Goal: Information Seeking & Learning: Learn about a topic

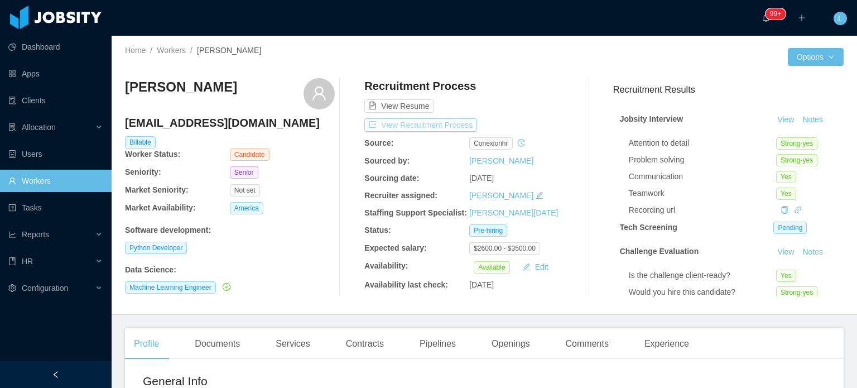
click at [460, 126] on button "View Recruitment Process" at bounding box center [420, 124] width 113 height 13
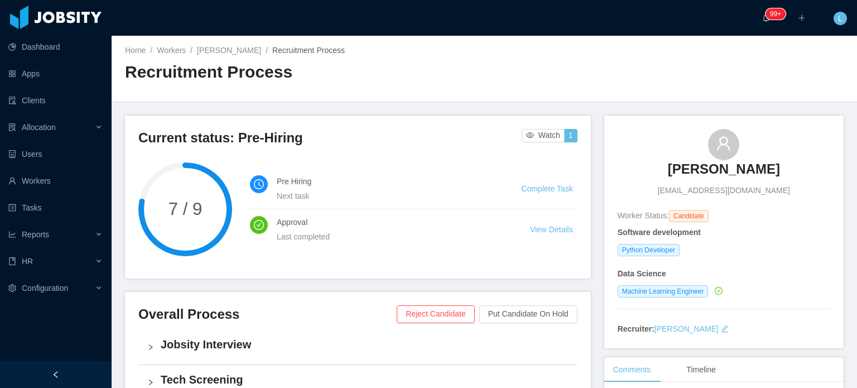
drag, startPoint x: 648, startPoint y: 168, endPoint x: 780, endPoint y: 167, distance: 132.2
click at [780, 167] on div "Félix Suárez Bonilla felixdavidsuarezbonilla@gmail.com" at bounding box center [724, 163] width 213 height 68
drag, startPoint x: 649, startPoint y: 190, endPoint x: 790, endPoint y: 191, distance: 140.6
click at [790, 191] on div "Félix Suárez Bonilla felixdavidsuarezbonilla@gmail.com" at bounding box center [724, 163] width 213 height 68
copy span "felixdavidsuarezbonilla@gmail.com"
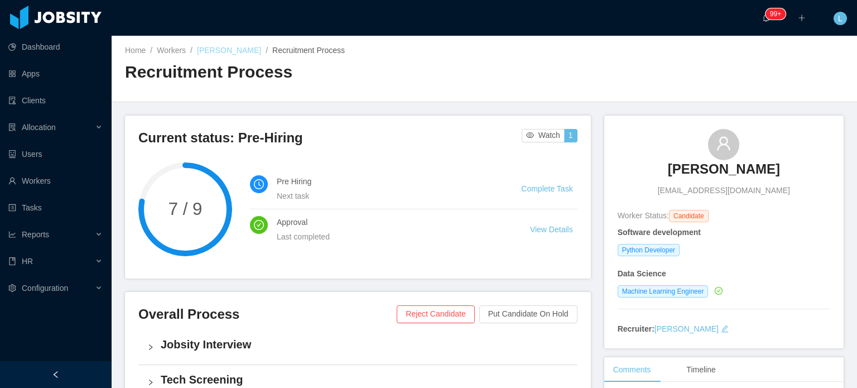
click at [241, 53] on link "Félix Suárez Bonilla" at bounding box center [229, 50] width 64 height 9
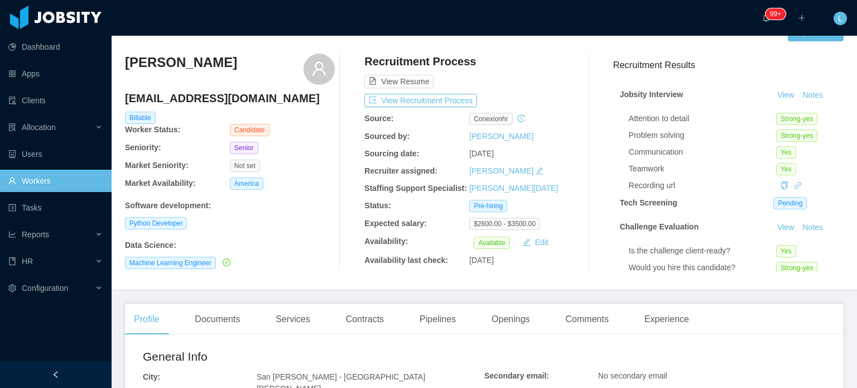
scroll to position [112, 0]
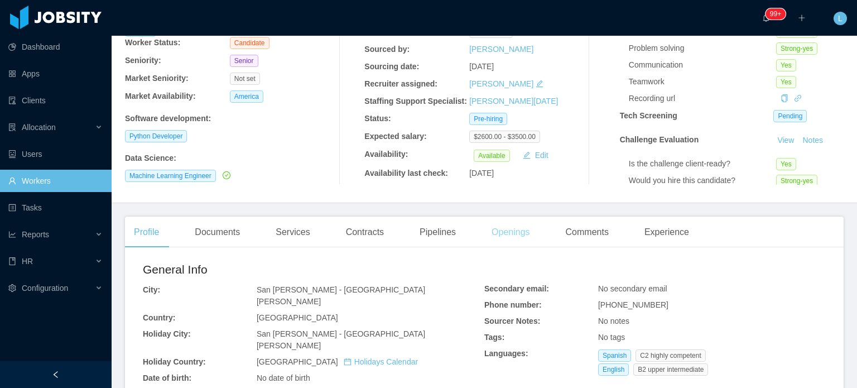
click at [509, 234] on div "Openings" at bounding box center [511, 231] width 56 height 31
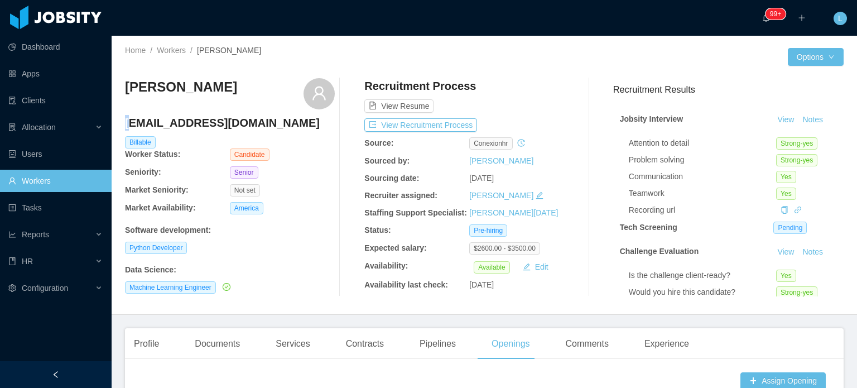
click at [129, 123] on h4 "felixdavidsuarezbonilla@gmail.com" at bounding box center [230, 123] width 210 height 16
drag, startPoint x: 138, startPoint y: 86, endPoint x: 274, endPoint y: 87, distance: 136.1
click at [275, 86] on div "Home / Workers / Félix Suárez Bonilla / Options Félix Suárez Bonilla felixdavid…" at bounding box center [484, 175] width 745 height 279
copy div "Félix Suárez Bonilla"
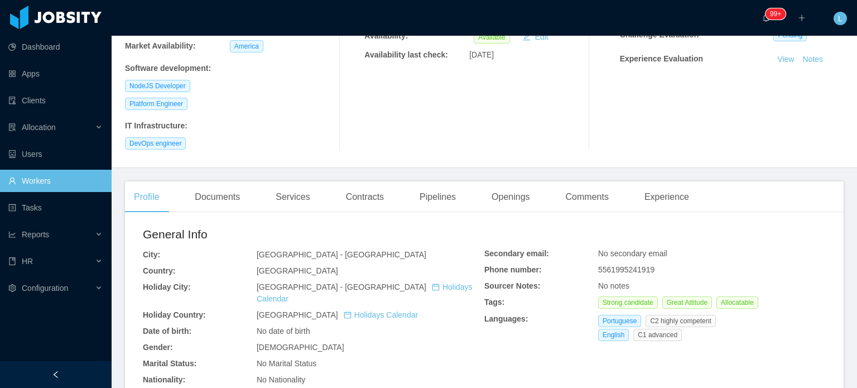
scroll to position [223, 0]
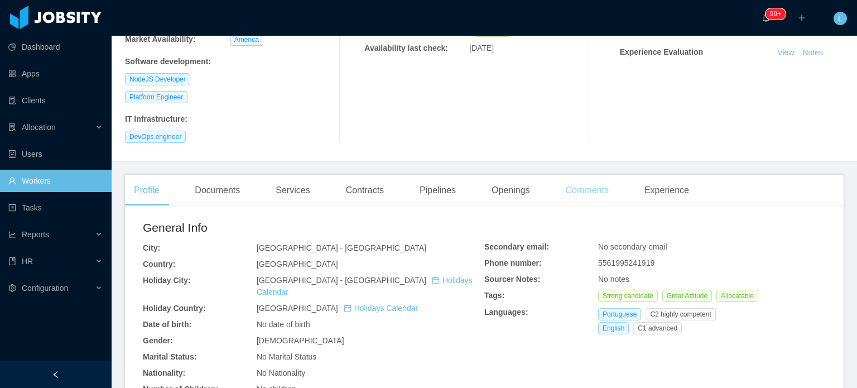
click at [569, 175] on div "Comments" at bounding box center [587, 190] width 61 height 31
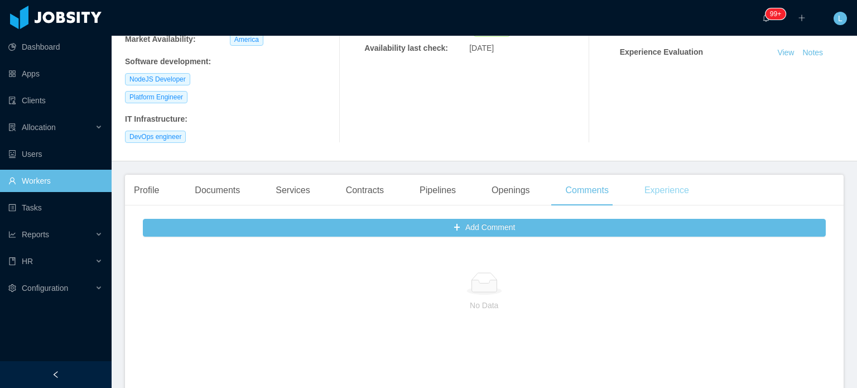
click at [635, 175] on div "Experience" at bounding box center [666, 190] width 62 height 31
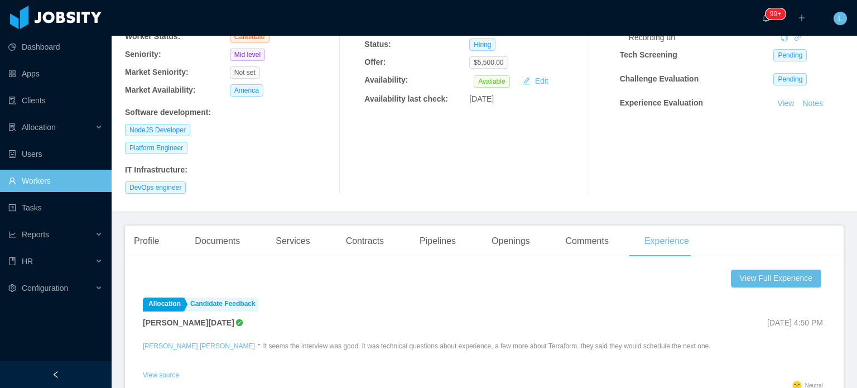
scroll to position [167, 0]
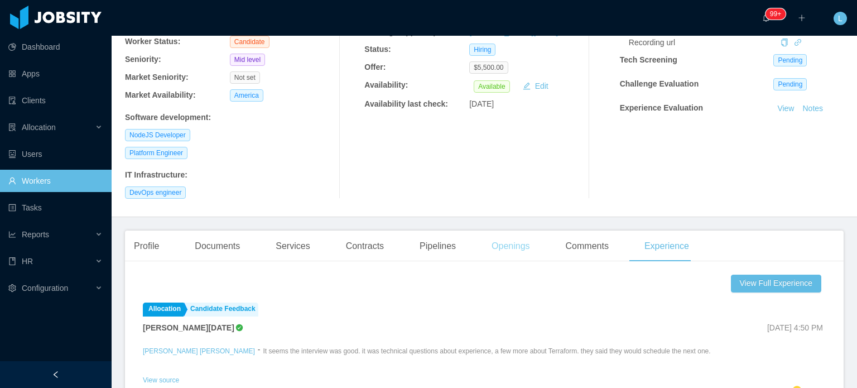
click at [514, 230] on div "Openings" at bounding box center [511, 245] width 56 height 31
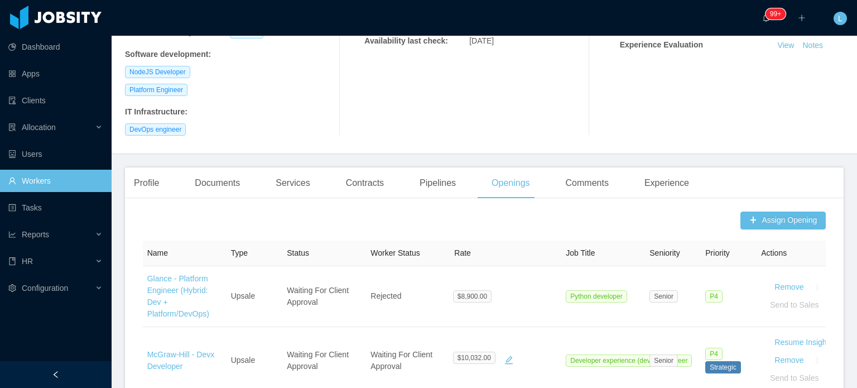
scroll to position [391, 0]
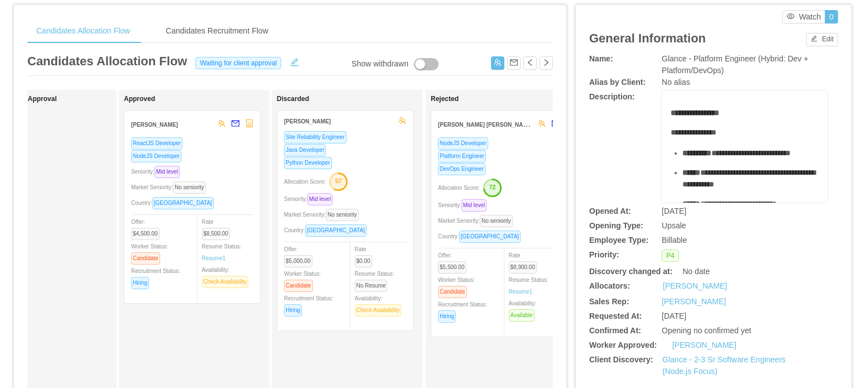
scroll to position [23, 0]
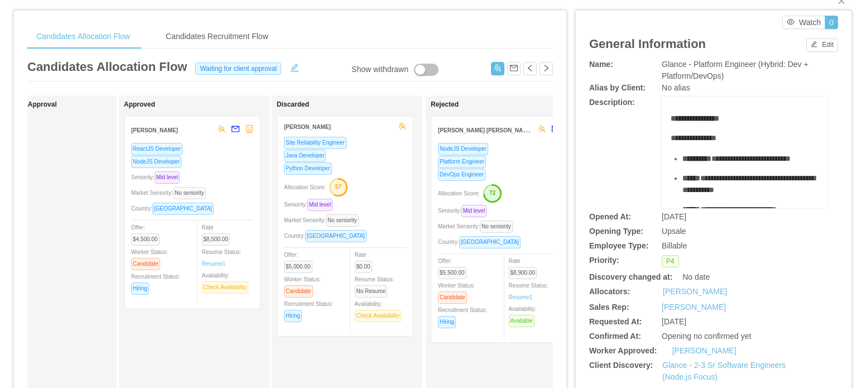
click at [513, 172] on div "DevOps Engineer" at bounding box center [499, 174] width 122 height 13
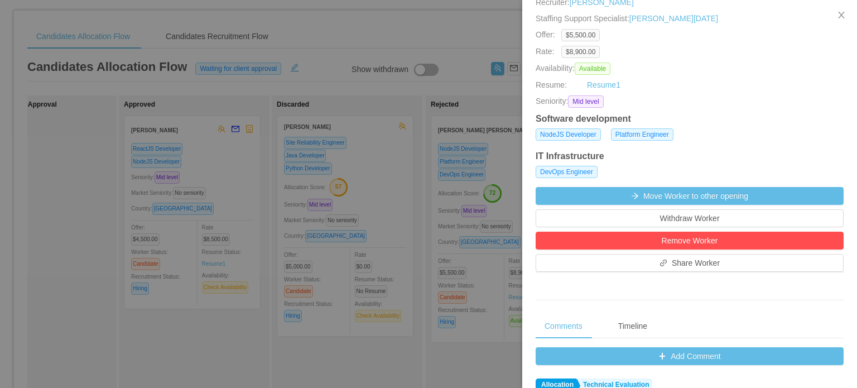
scroll to position [0, 0]
